Goal: Information Seeking & Learning: Learn about a topic

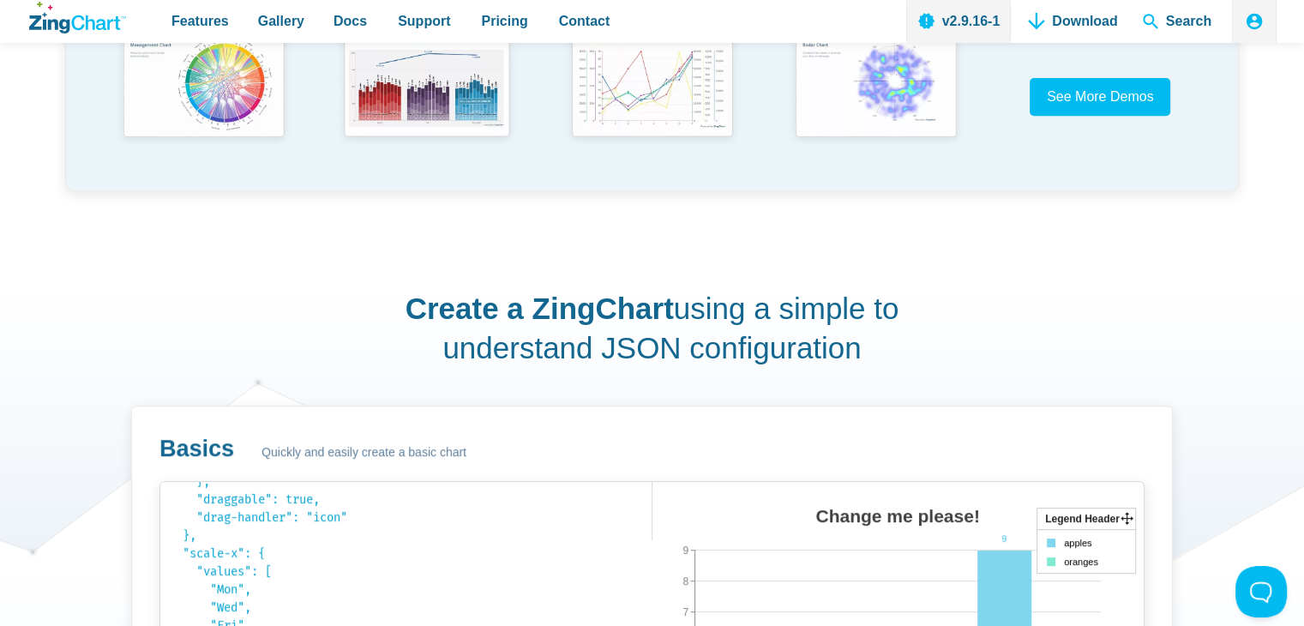
scroll to position [677, 0]
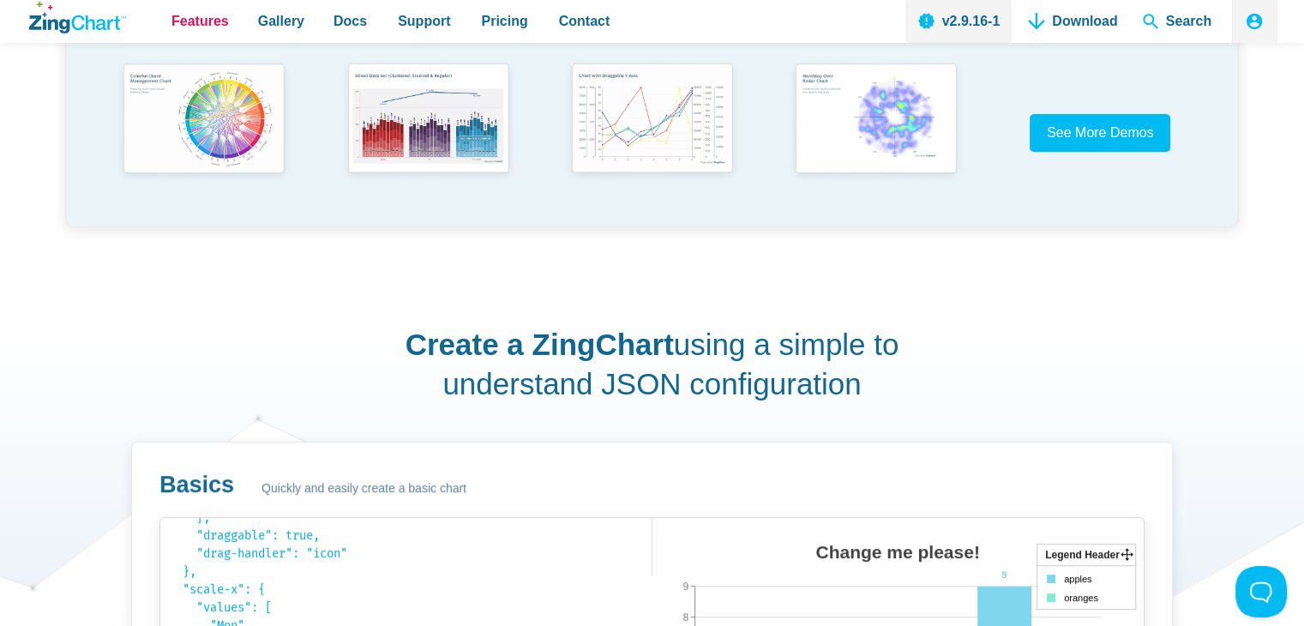
click at [171, 15] on link "Features" at bounding box center [200, 21] width 71 height 43
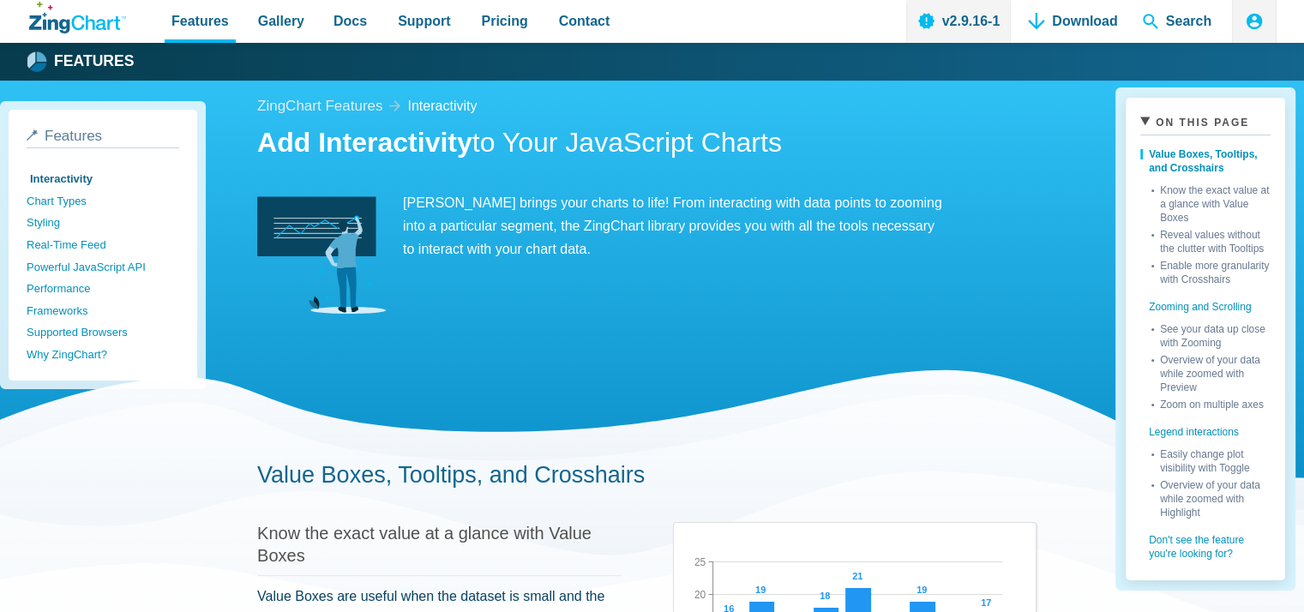
click at [55, 28] on div "Features Gallery Browse by Chart Type Browse by Features Browse by Use Case Doc…" at bounding box center [651, 21] width 1249 height 43
click at [55, 28] on icon "ZingChart Logo. Click to return to the homepage" at bounding box center [49, 24] width 40 height 18
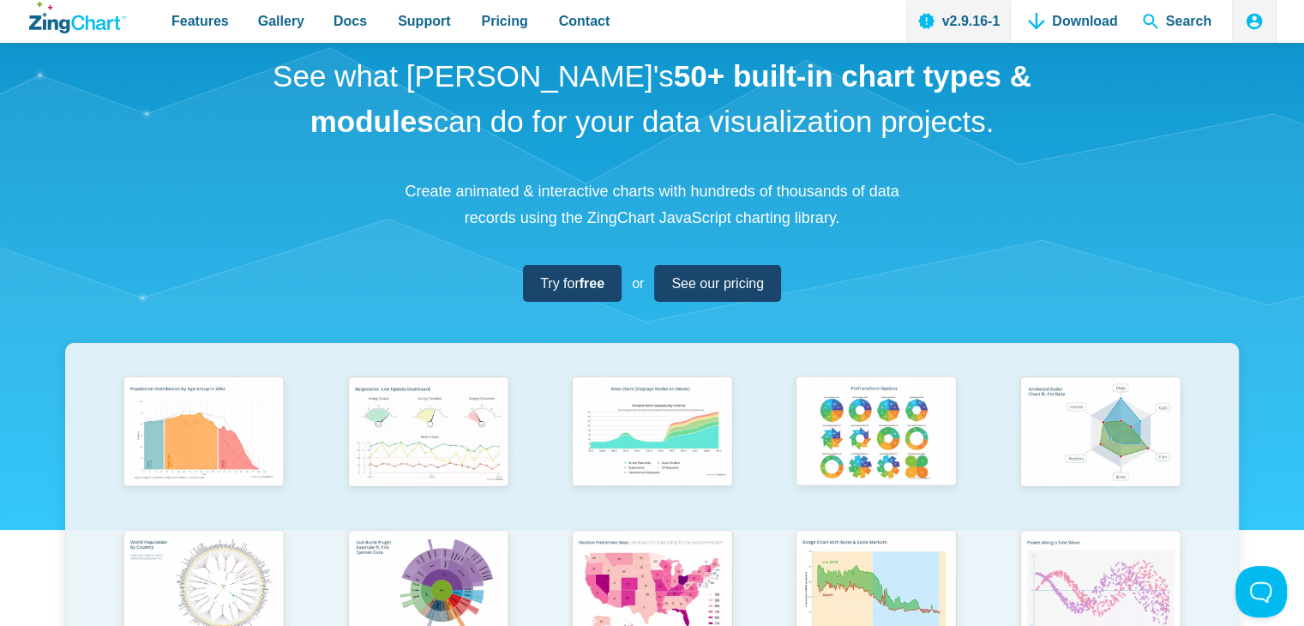
scroll to position [54, 0]
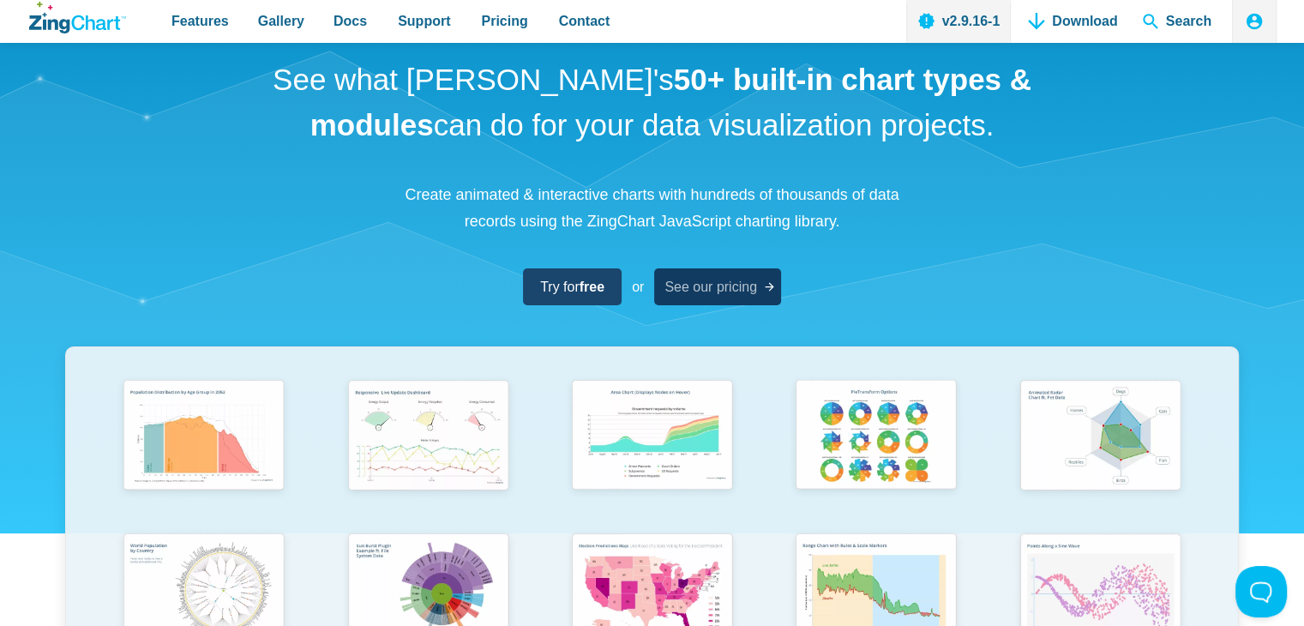
click at [739, 295] on span "See our pricing" at bounding box center [710, 286] width 93 height 23
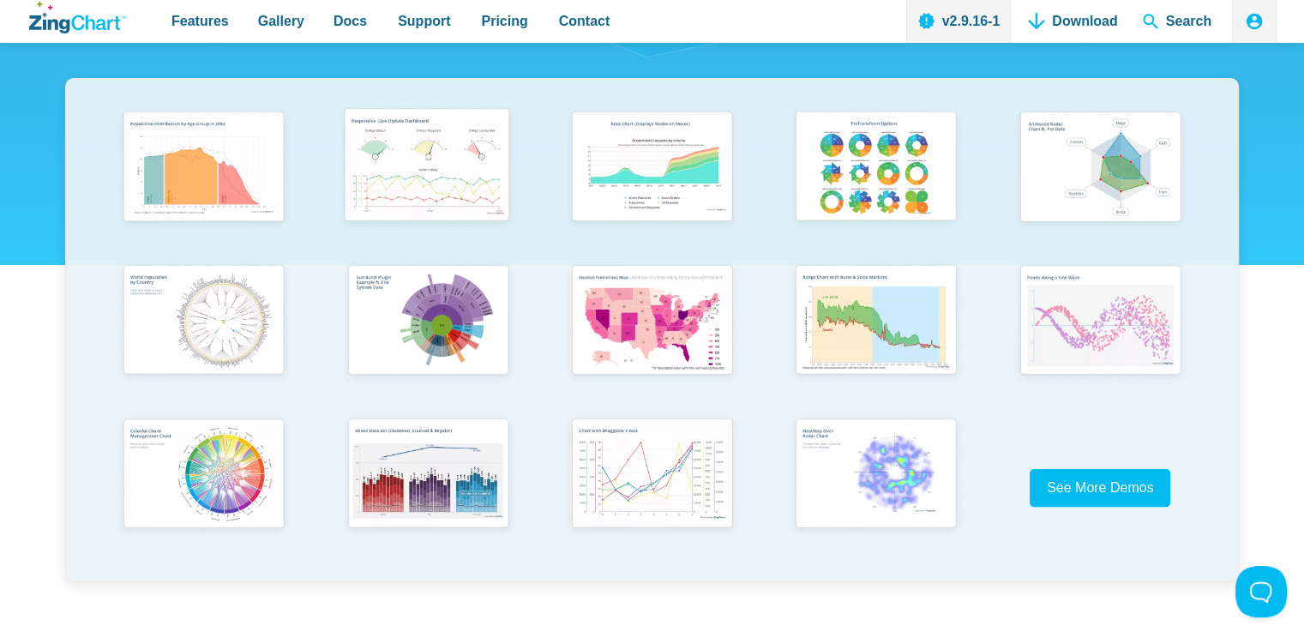
scroll to position [482, 0]
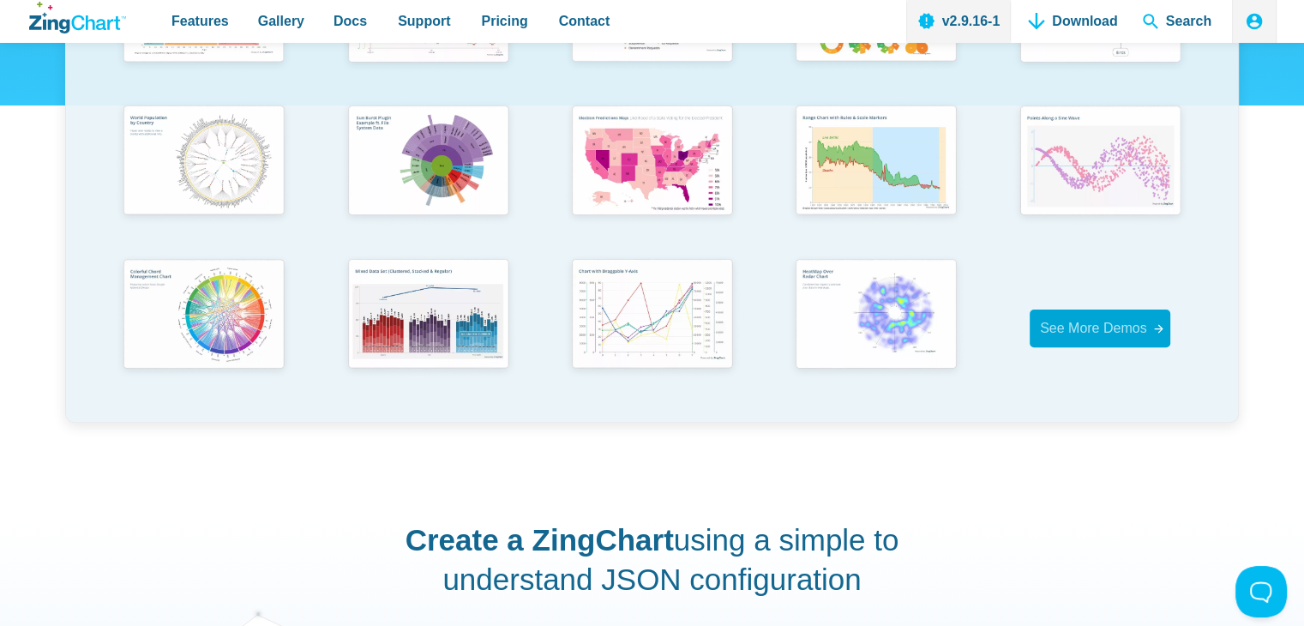
click at [1081, 327] on span "See More Demos" at bounding box center [1093, 328] width 107 height 15
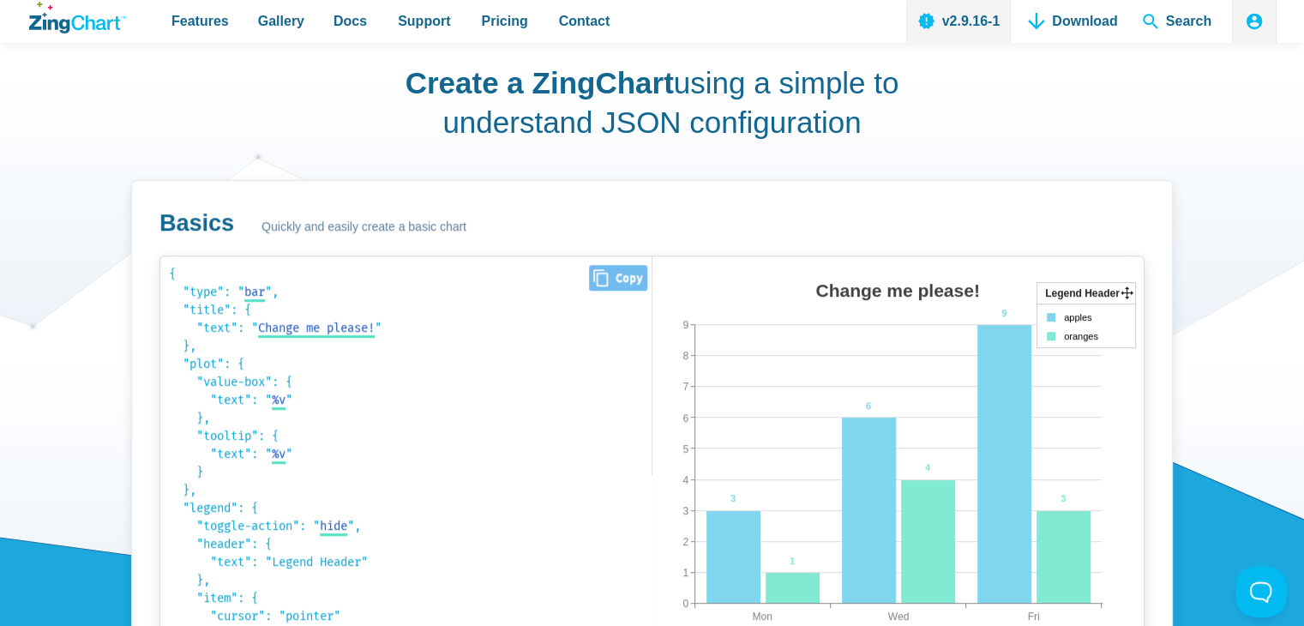
scroll to position [933, 0]
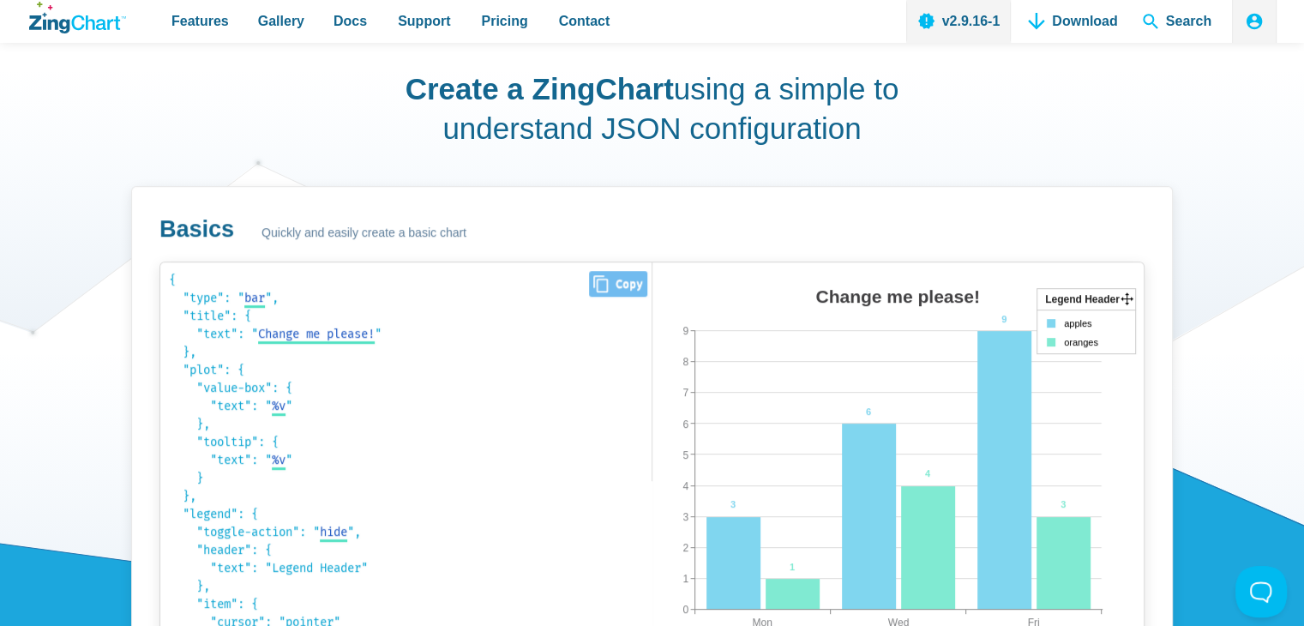
click at [311, 383] on code "{ "type": " bar bar area line radar scatter ", "title": { "text": " Change me p…" at bounding box center [406, 455] width 474 height 369
click at [888, 340] on img "App Content" at bounding box center [849, 472] width 394 height 386
click at [952, 456] on img "App Content" at bounding box center [849, 472] width 394 height 386
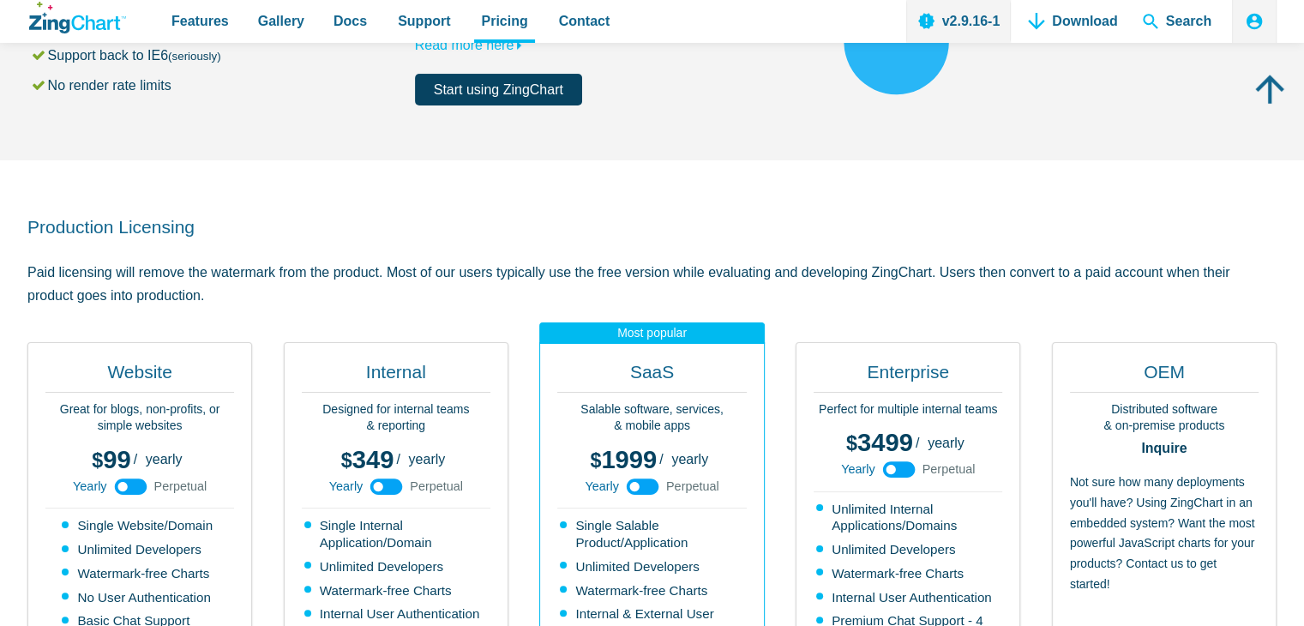
scroll to position [476, 0]
